Goal: Check status

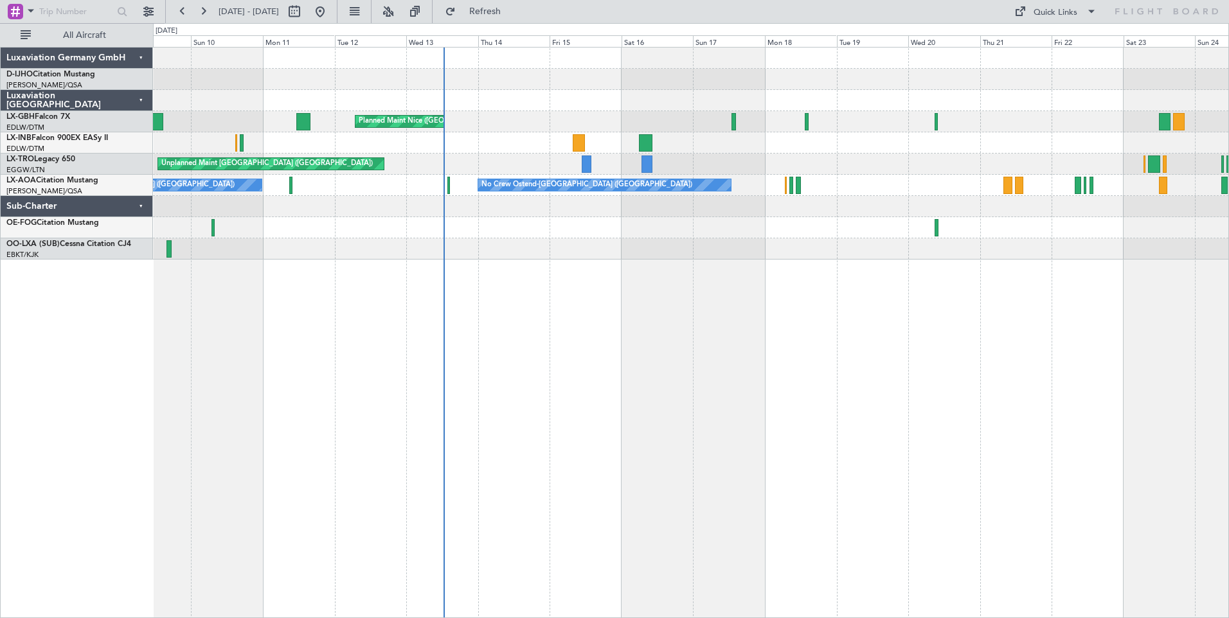
click at [591, 266] on div "Planned Maint Nice ([GEOGRAPHIC_DATA]) [GEOGRAPHIC_DATA] ([GEOGRAPHIC_DATA]) Un…" at bounding box center [691, 332] width 1076 height 571
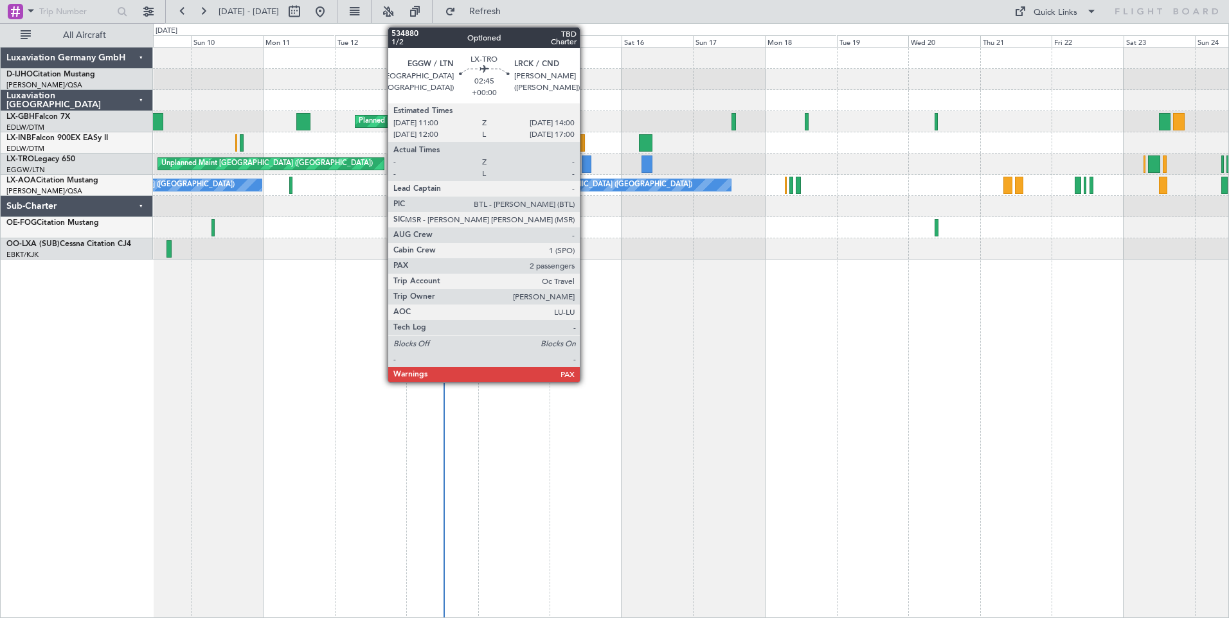
click at [585, 164] on div at bounding box center [586, 164] width 9 height 17
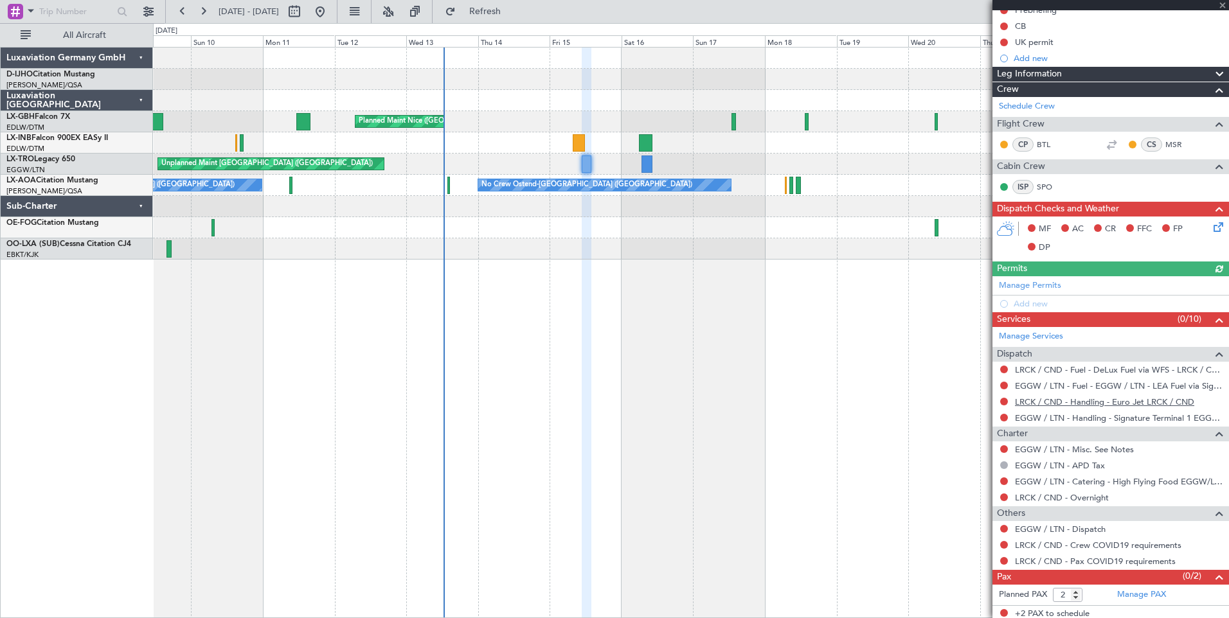
scroll to position [142, 0]
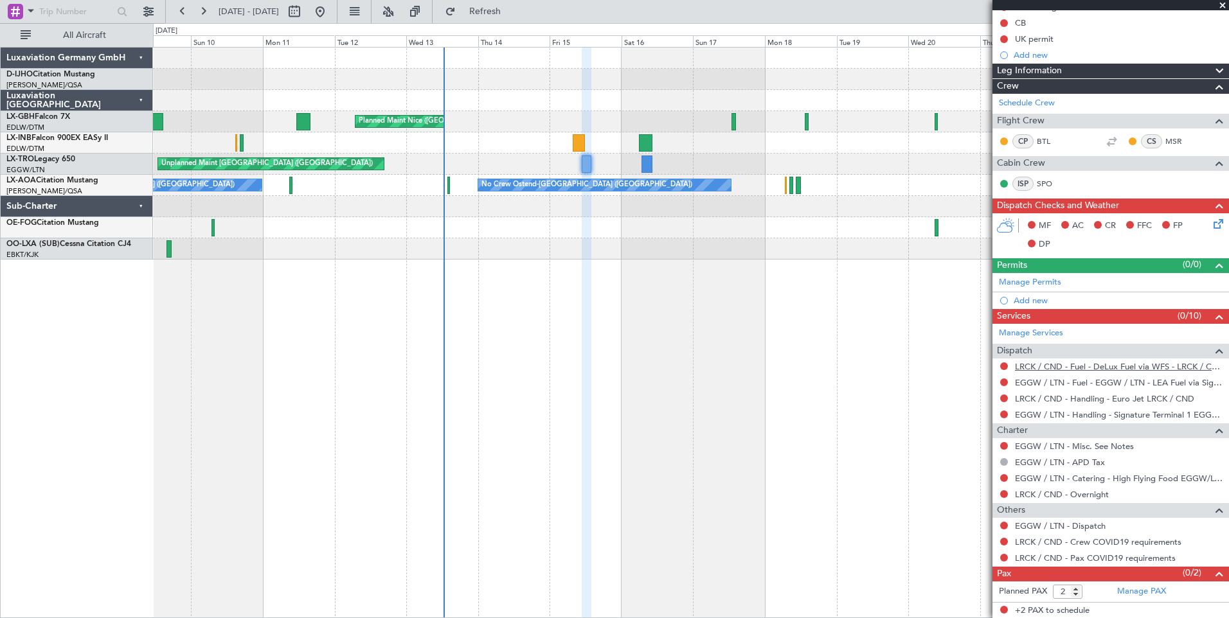
click at [1107, 365] on link "LRCK / CND - Fuel - DeLux Fuel via WFS - LRCK / CND" at bounding box center [1119, 366] width 208 height 11
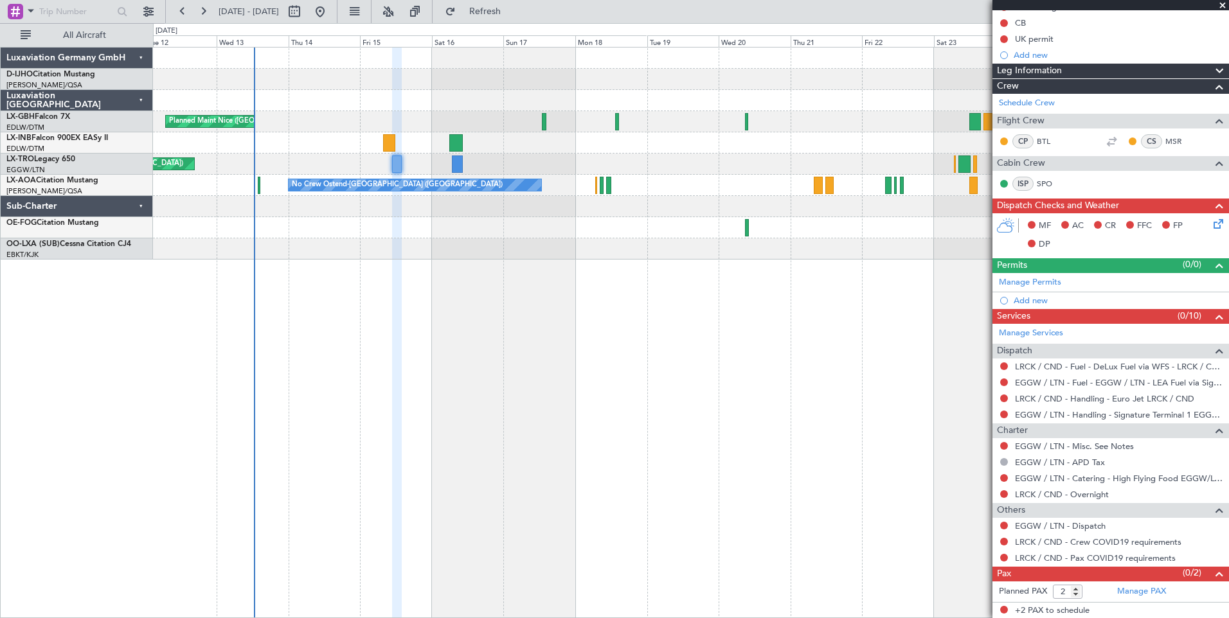
click at [504, 235] on div "Planned Maint Nice ([GEOGRAPHIC_DATA]) Unplanned Maint [GEOGRAPHIC_DATA] ([GEOG…" at bounding box center [690, 154] width 1075 height 212
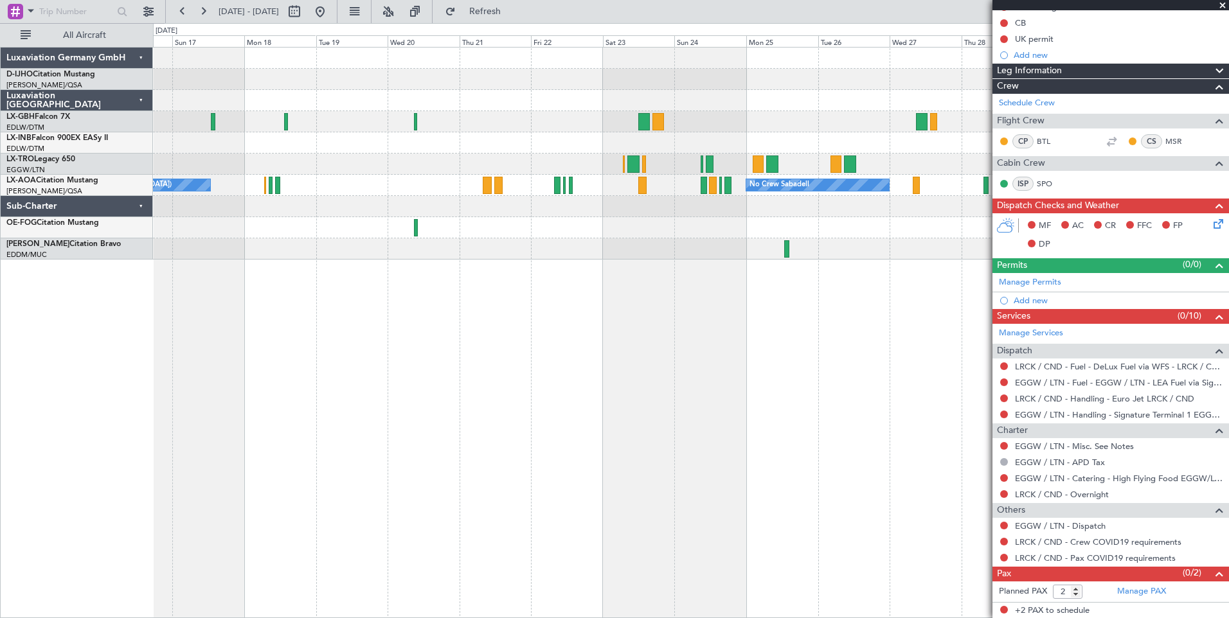
click at [495, 256] on div "Planned Maint Nice ([GEOGRAPHIC_DATA]) No Crew Ostend-[GEOGRAPHIC_DATA] (Ostend…" at bounding box center [691, 332] width 1076 height 571
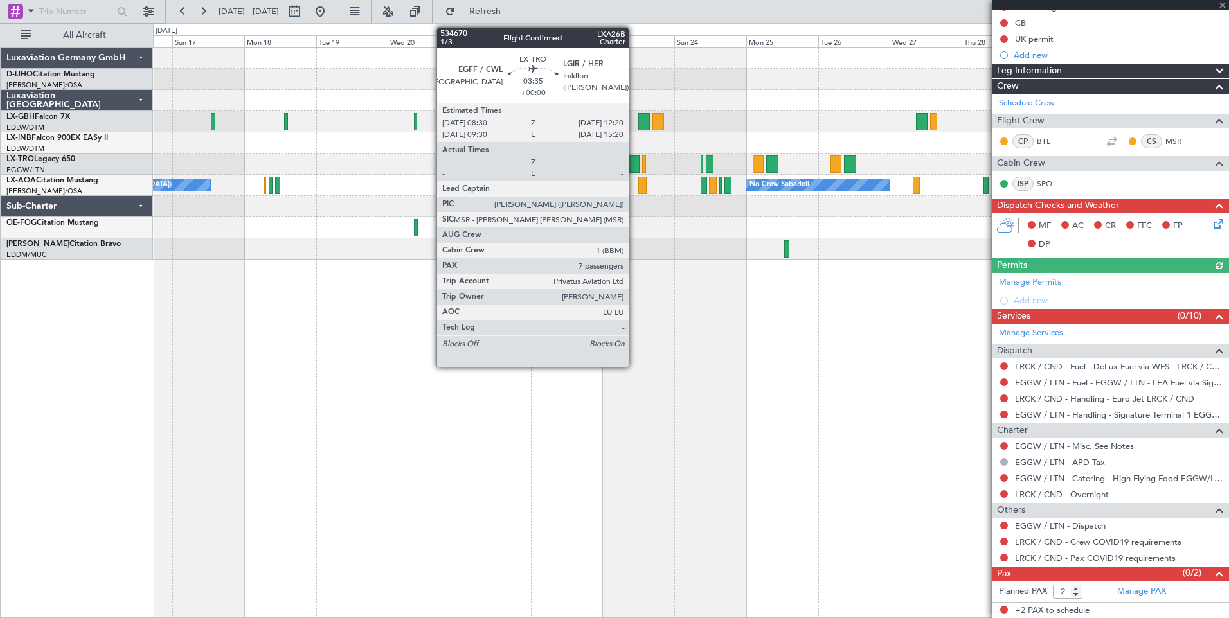
click at [634, 165] on div at bounding box center [633, 164] width 12 height 17
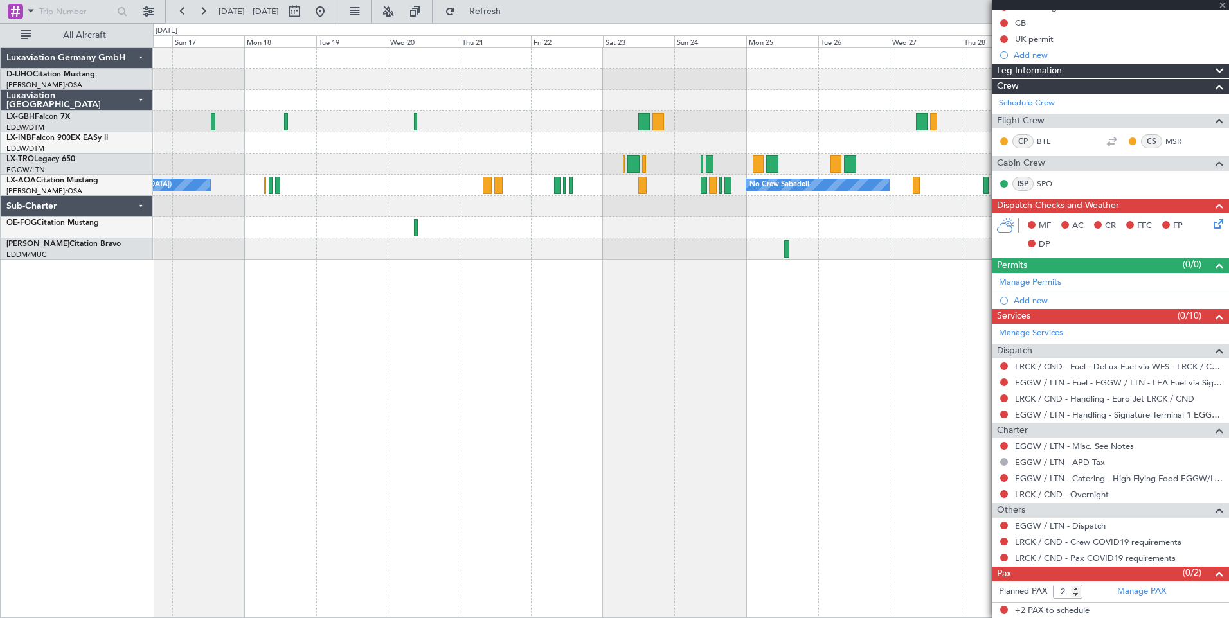
type input "7"
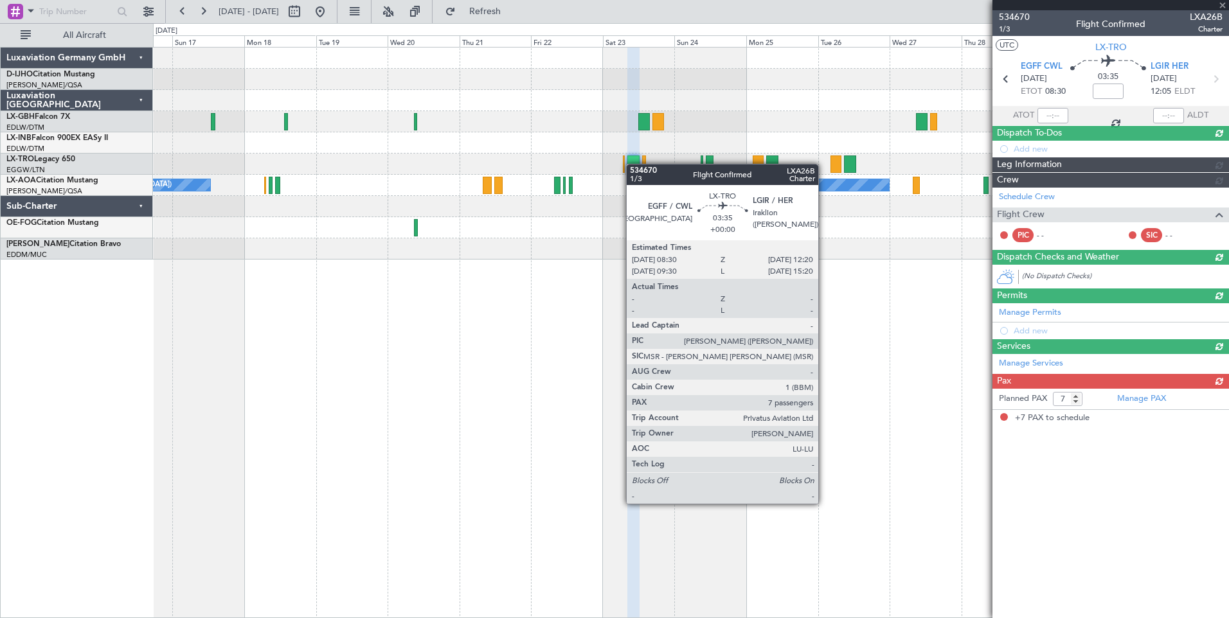
scroll to position [0, 0]
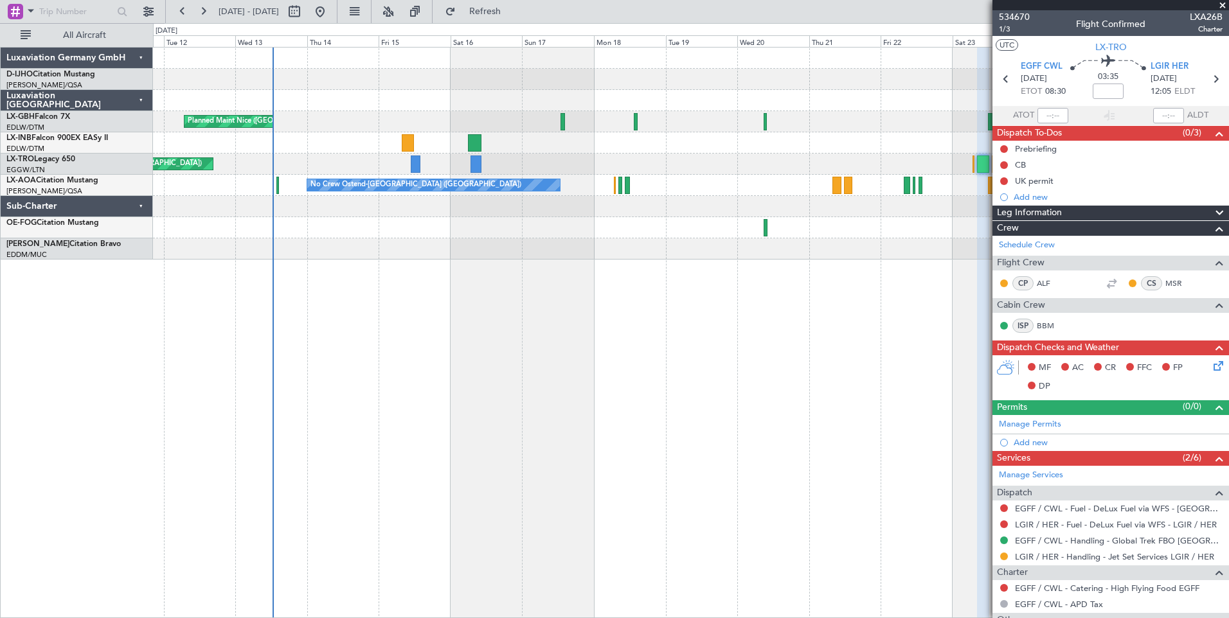
click at [839, 300] on div "Planned Maint Nice ([GEOGRAPHIC_DATA]) Unplanned Maint [GEOGRAPHIC_DATA] ([GEOG…" at bounding box center [691, 332] width 1076 height 571
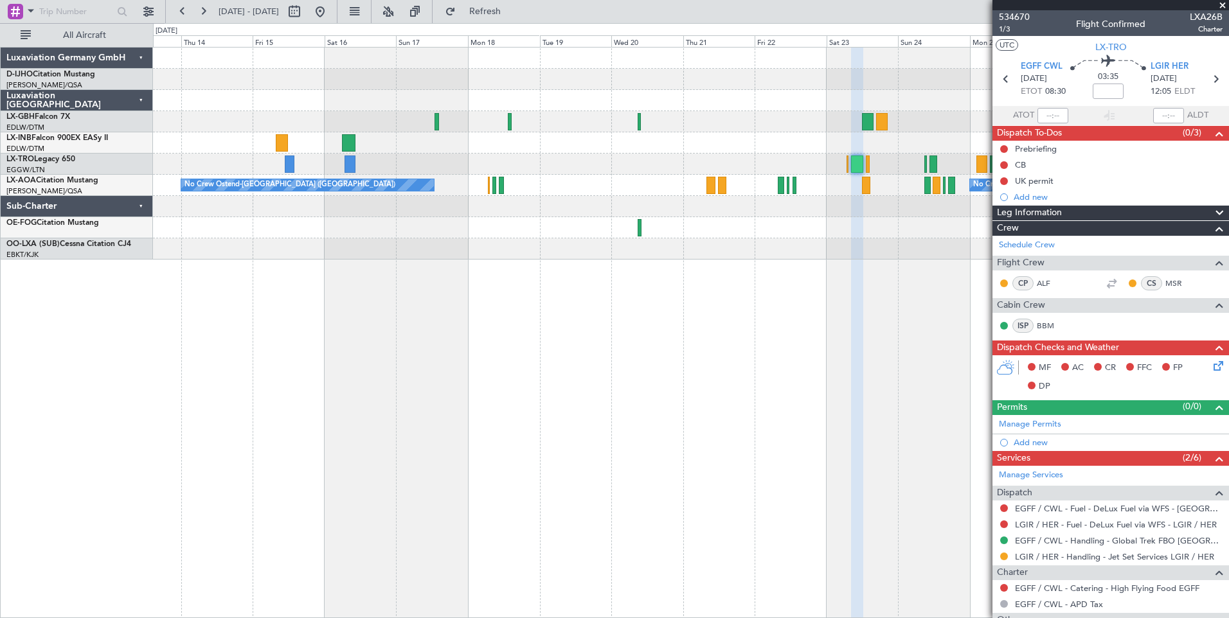
click at [423, 464] on div "Planned Maint Nice ([GEOGRAPHIC_DATA]) Unplanned Maint [GEOGRAPHIC_DATA] ([GEOG…" at bounding box center [691, 332] width 1076 height 571
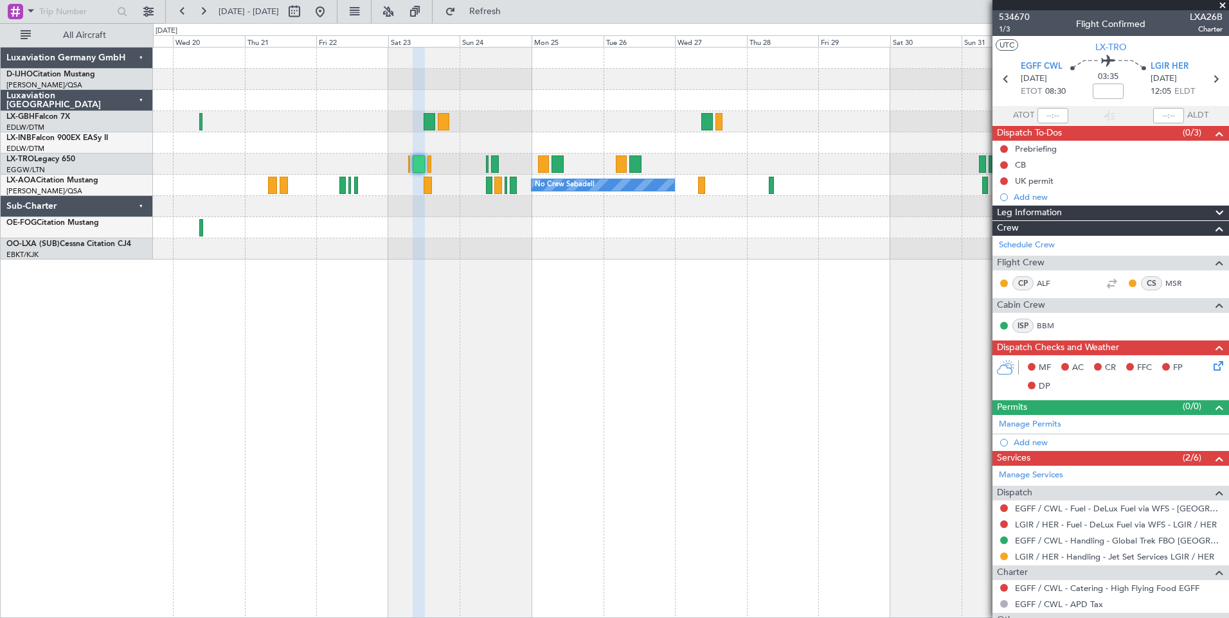
click at [369, 451] on div "No Crew Sabadell No Crew No Crew Ostend-[GEOGRAPHIC_DATA] (Ostend)" at bounding box center [691, 332] width 1076 height 571
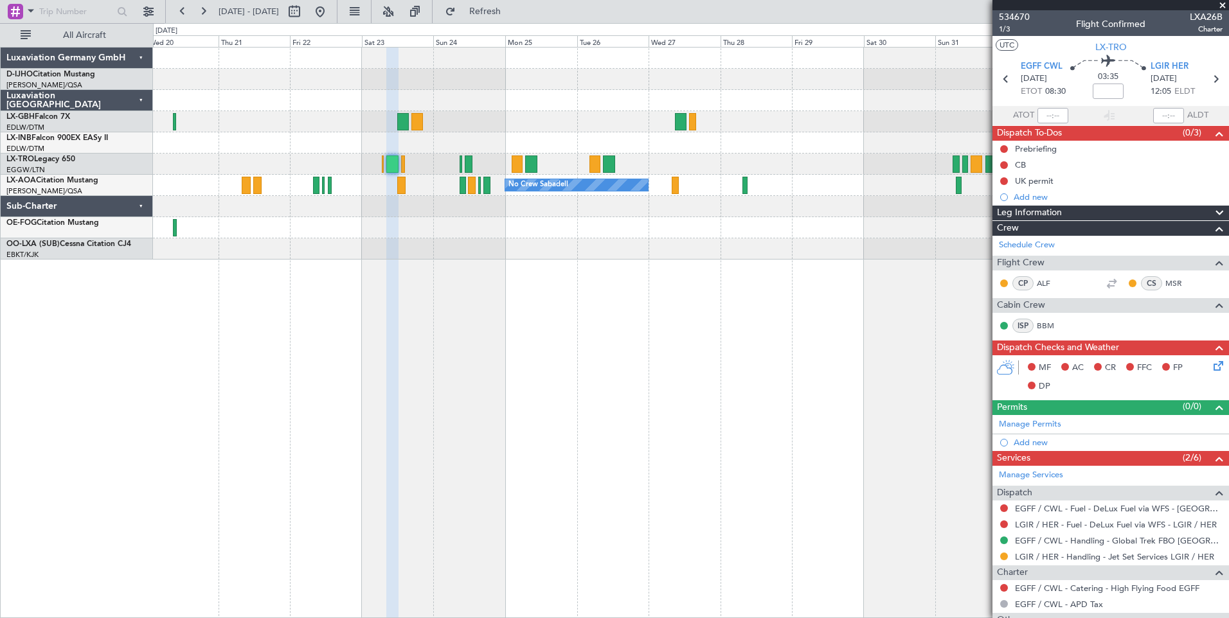
click at [862, 453] on div "No Crew Sabadell No Crew No Crew Ostend-[GEOGRAPHIC_DATA] (Ostend)" at bounding box center [691, 332] width 1076 height 571
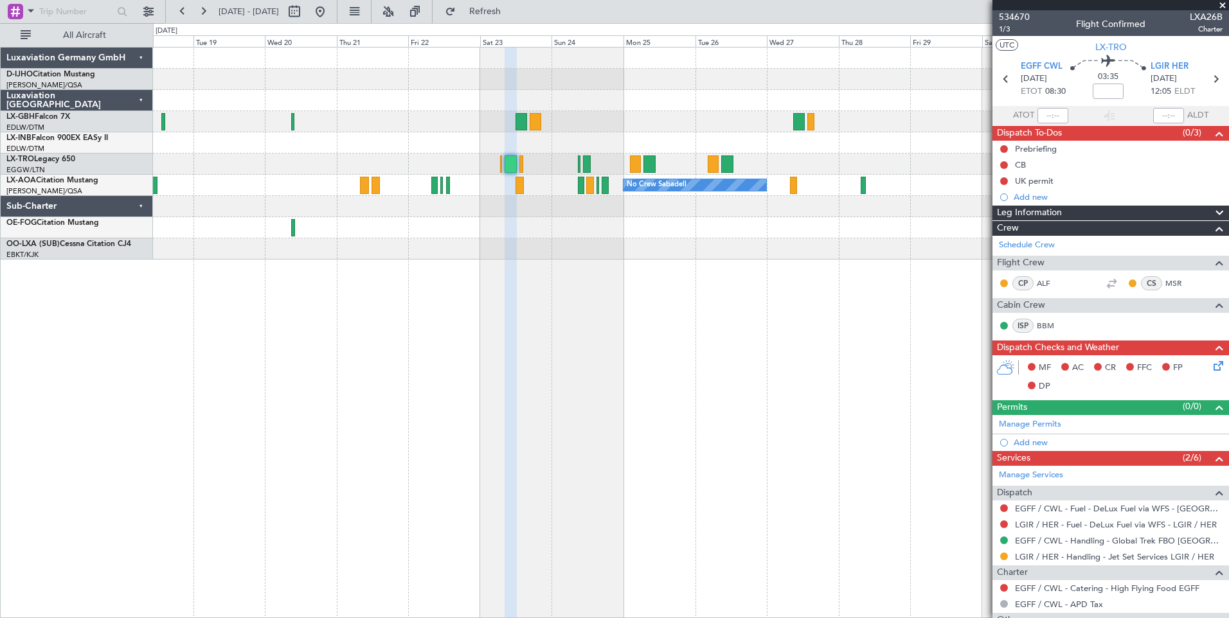
click at [1008, 539] on fb-app "[DATE] - [DATE] Refresh Quick Links All Aircraft No Crew Sabadell No Crew No Cr…" at bounding box center [614, 314] width 1229 height 609
